Goal: Task Accomplishment & Management: Manage account settings

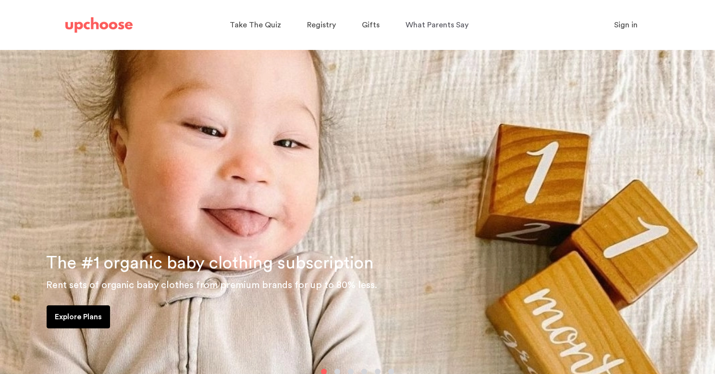
click at [625, 23] on span "Sign in" at bounding box center [626, 25] width 24 height 8
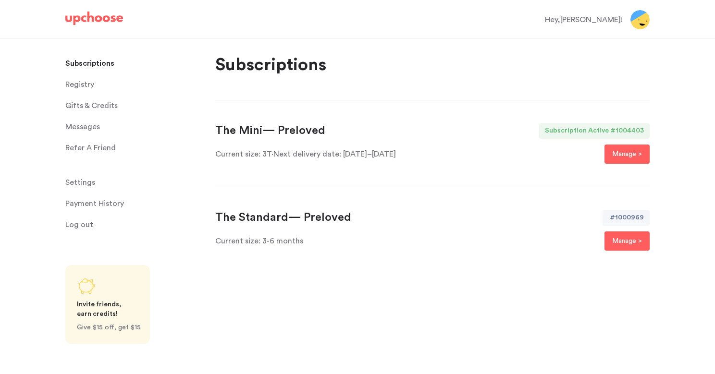
click at [370, 152] on span "· Next delivery date: [DATE]–[DATE]" at bounding box center [333, 154] width 124 height 8
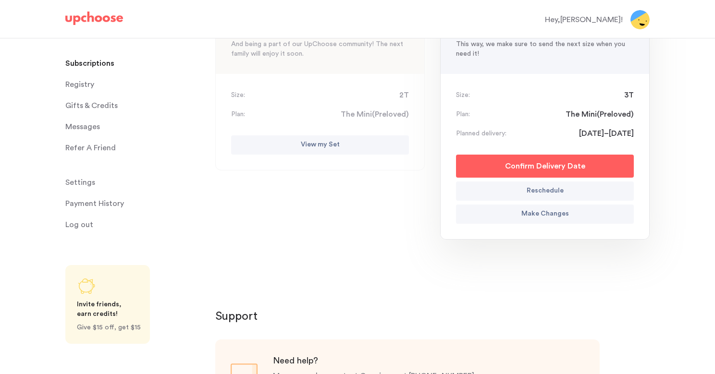
scroll to position [37, 0]
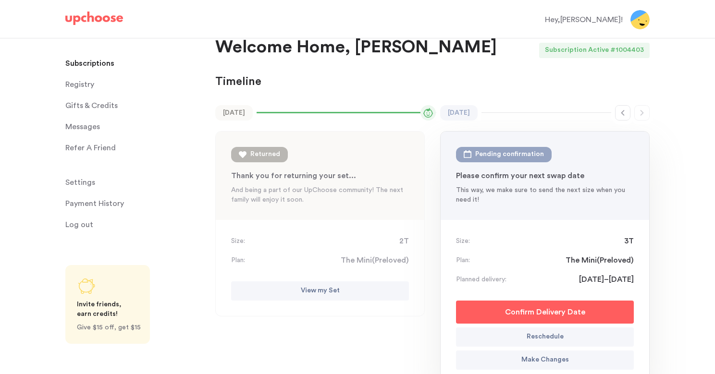
click at [100, 203] on p "Payment History" at bounding box center [94, 203] width 59 height 19
